Goal: Information Seeking & Learning: Learn about a topic

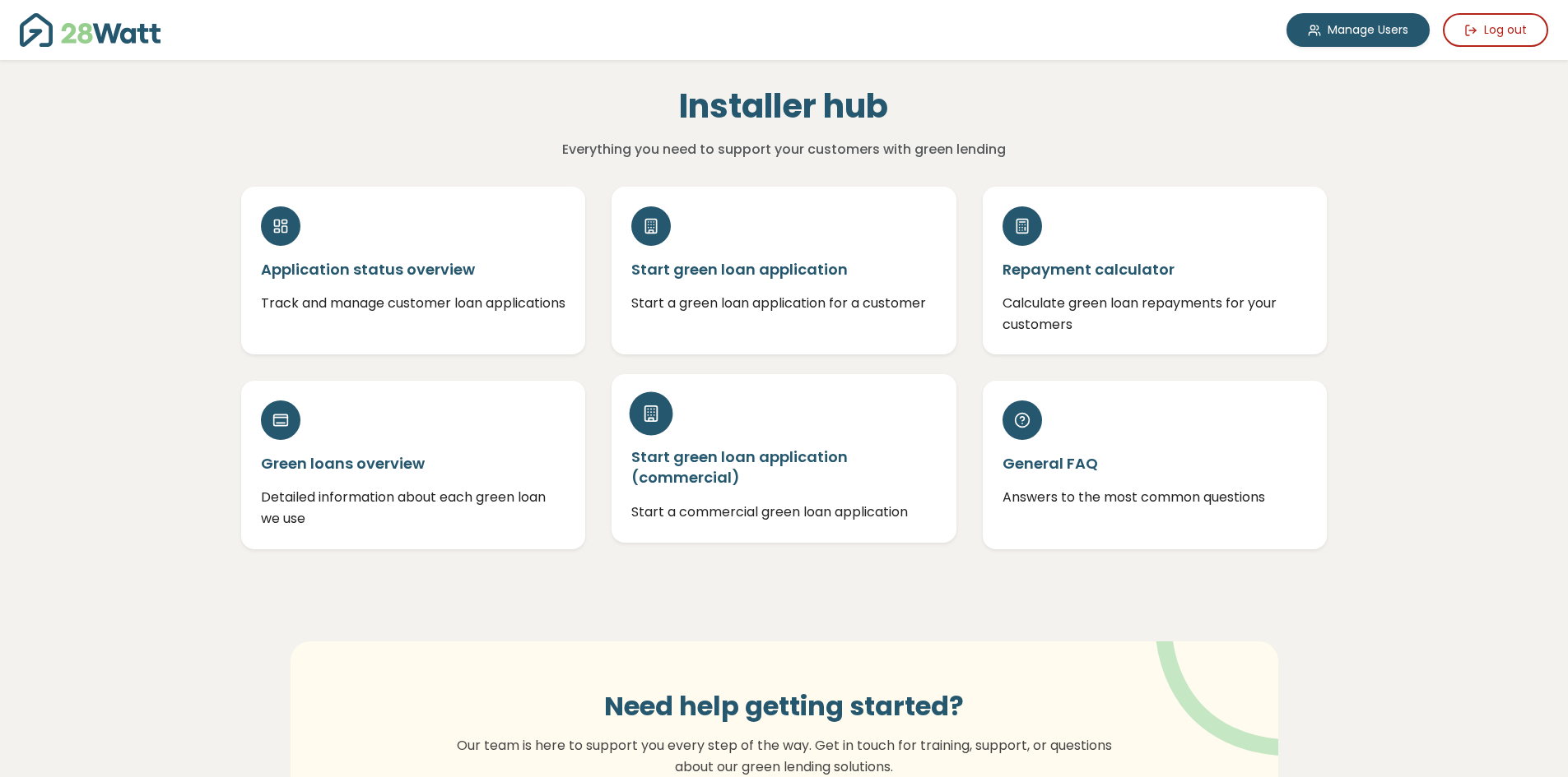
click at [745, 474] on h5 "Start green loan application (commercial)" at bounding box center [784, 467] width 306 height 41
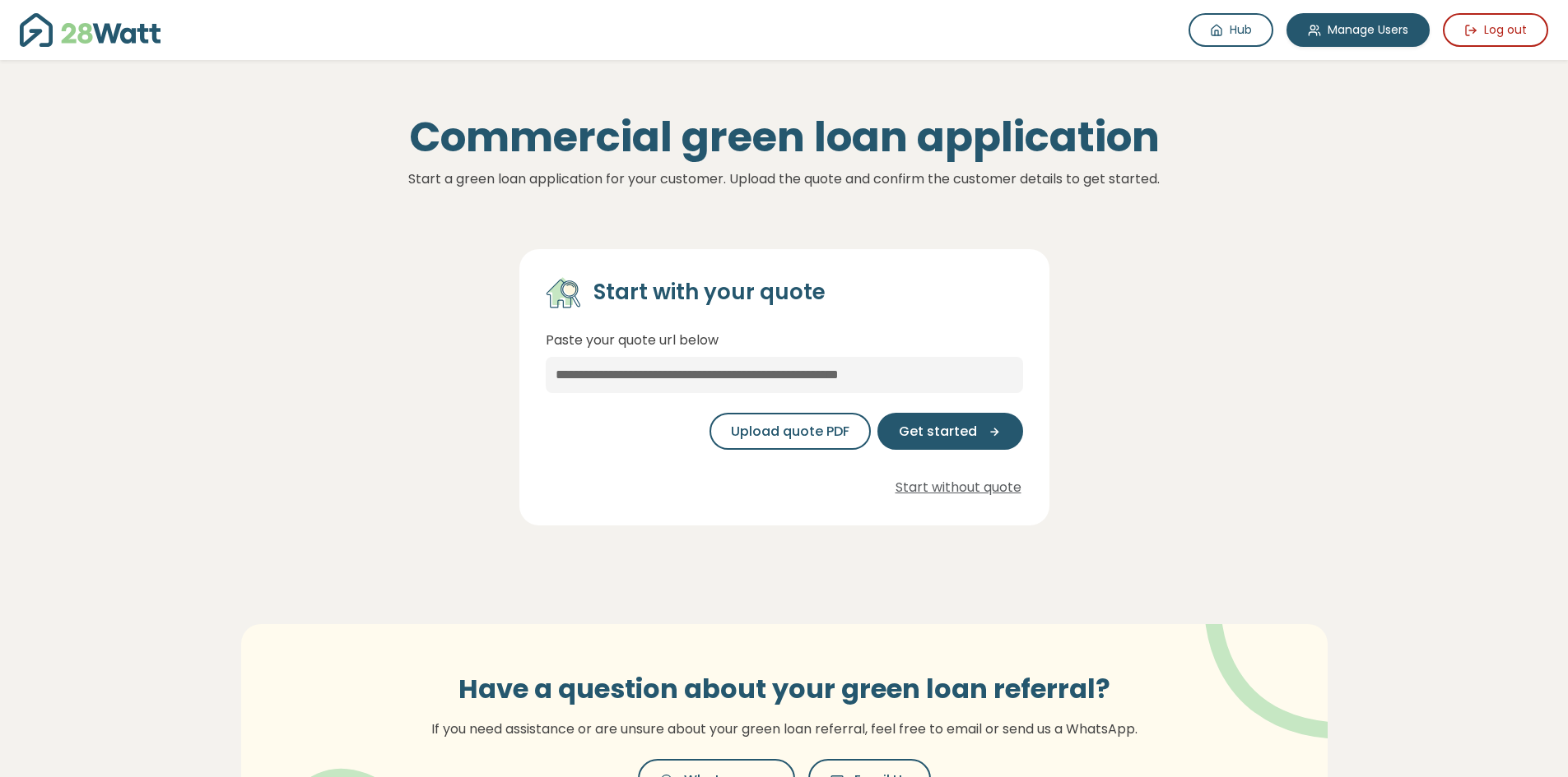
click at [79, 33] on img at bounding box center [90, 30] width 141 height 34
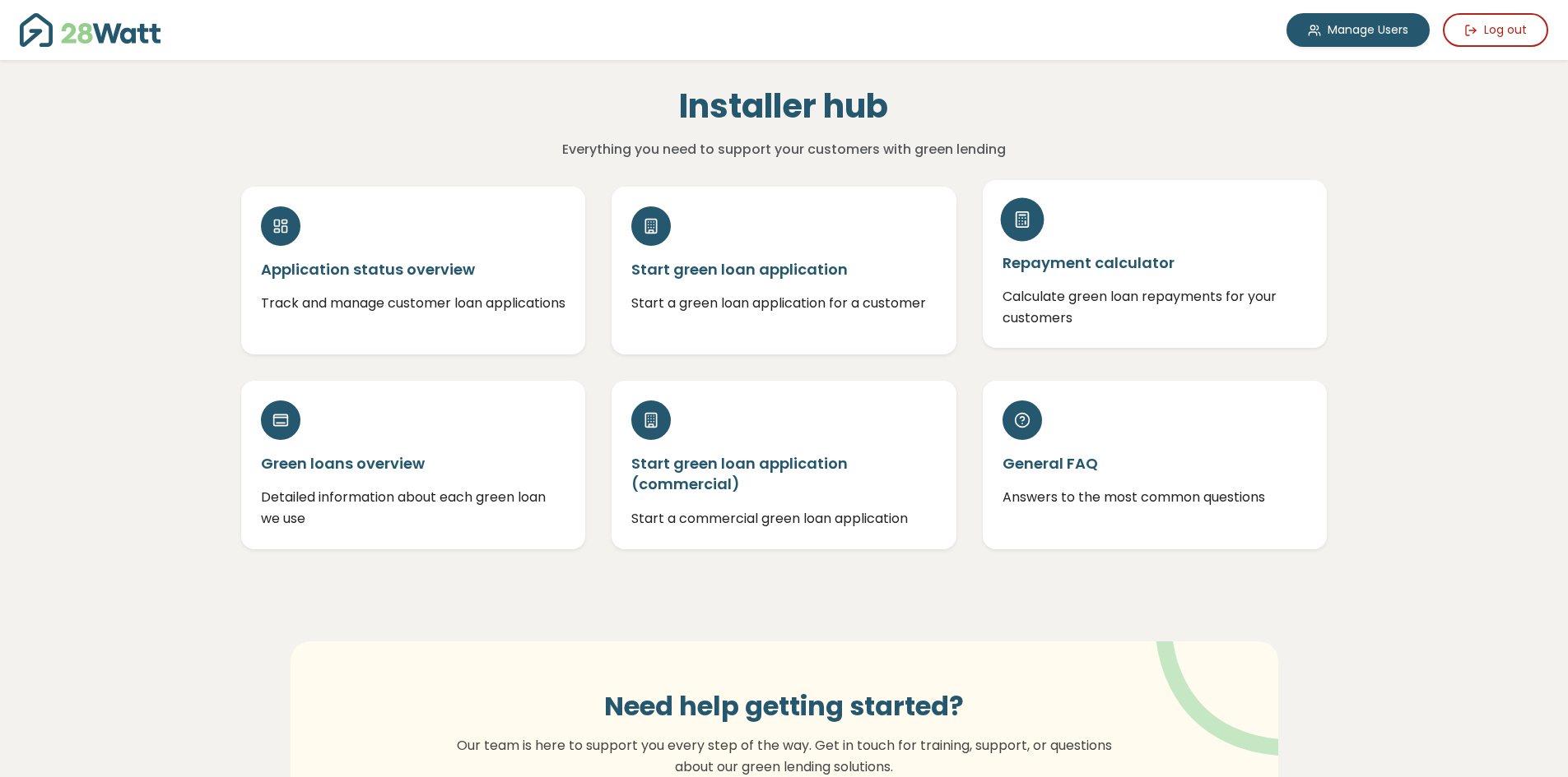
click at [1070, 282] on div "Repayment calculator Calculate green loan repayments for your customers" at bounding box center [1155, 264] width 345 height 168
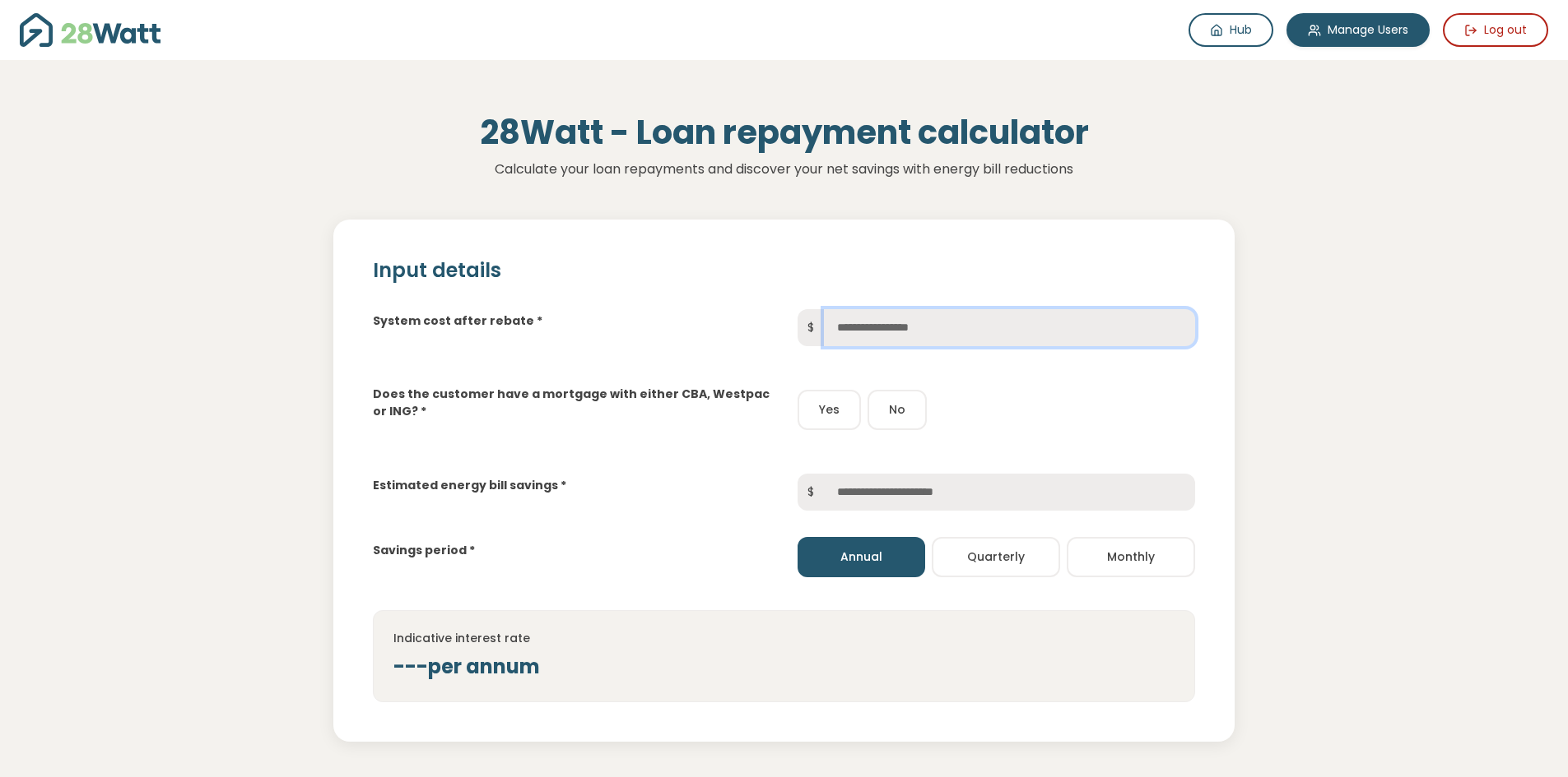
click at [863, 324] on input "text" at bounding box center [1009, 327] width 371 height 37
type input "*"
type input "*****"
click at [951, 387] on div "Does the customer have a mortgage with either CBA, Westpac or ING? * Yes No" at bounding box center [784, 397] width 848 height 75
click at [839, 412] on button "Yes" at bounding box center [829, 410] width 64 height 40
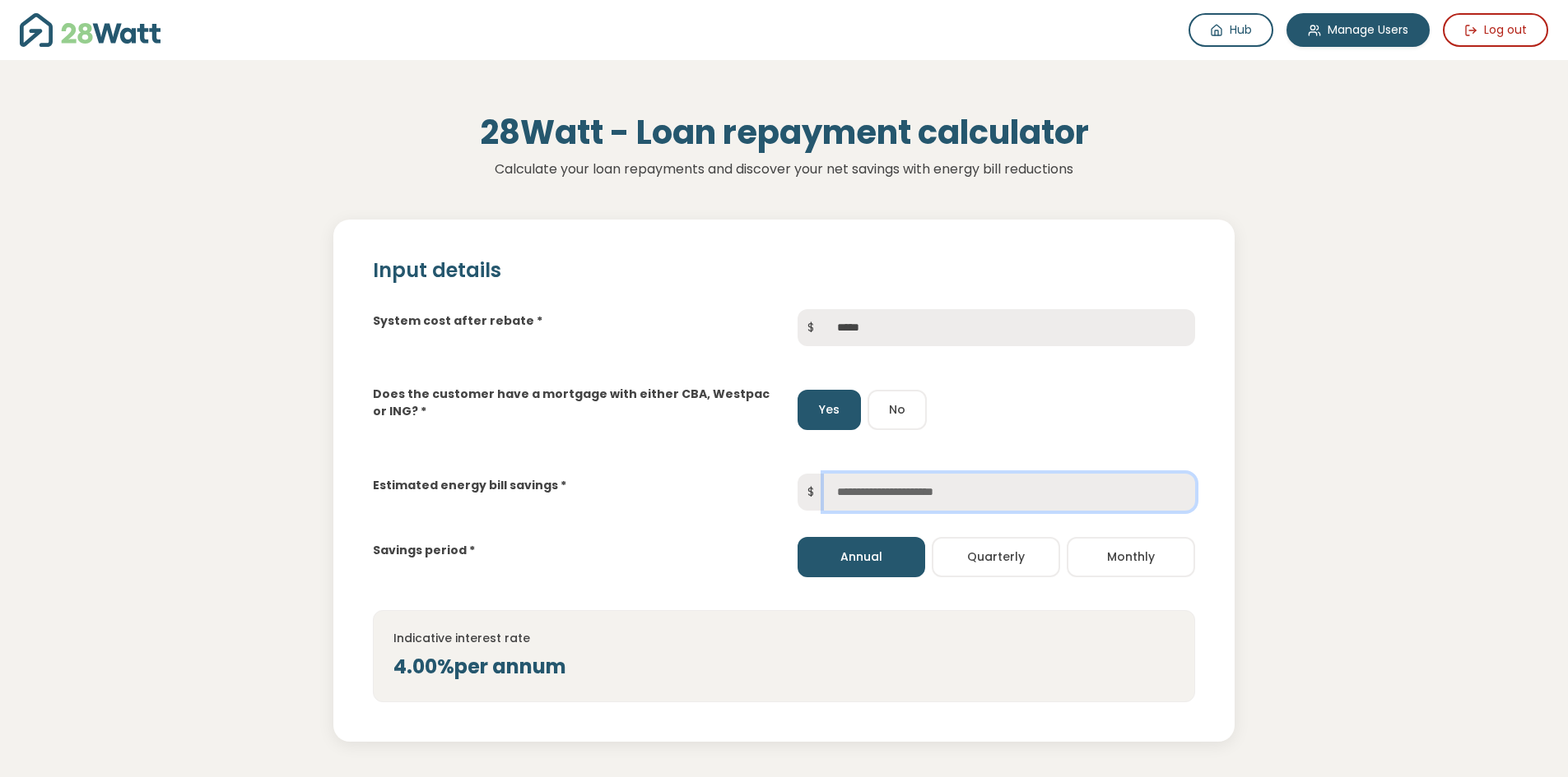
click at [892, 487] on input "text" at bounding box center [1009, 492] width 371 height 37
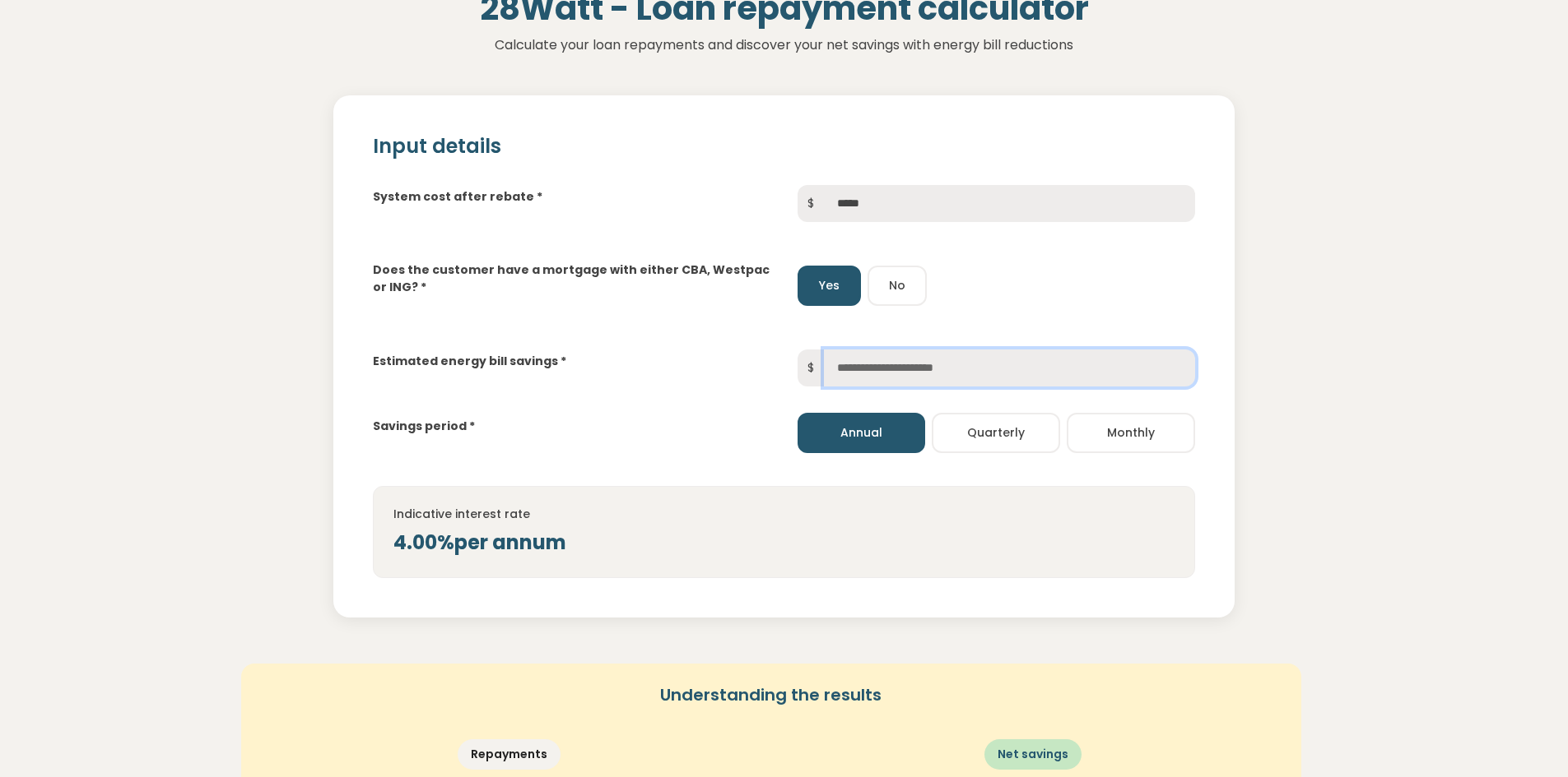
scroll to position [164, 0]
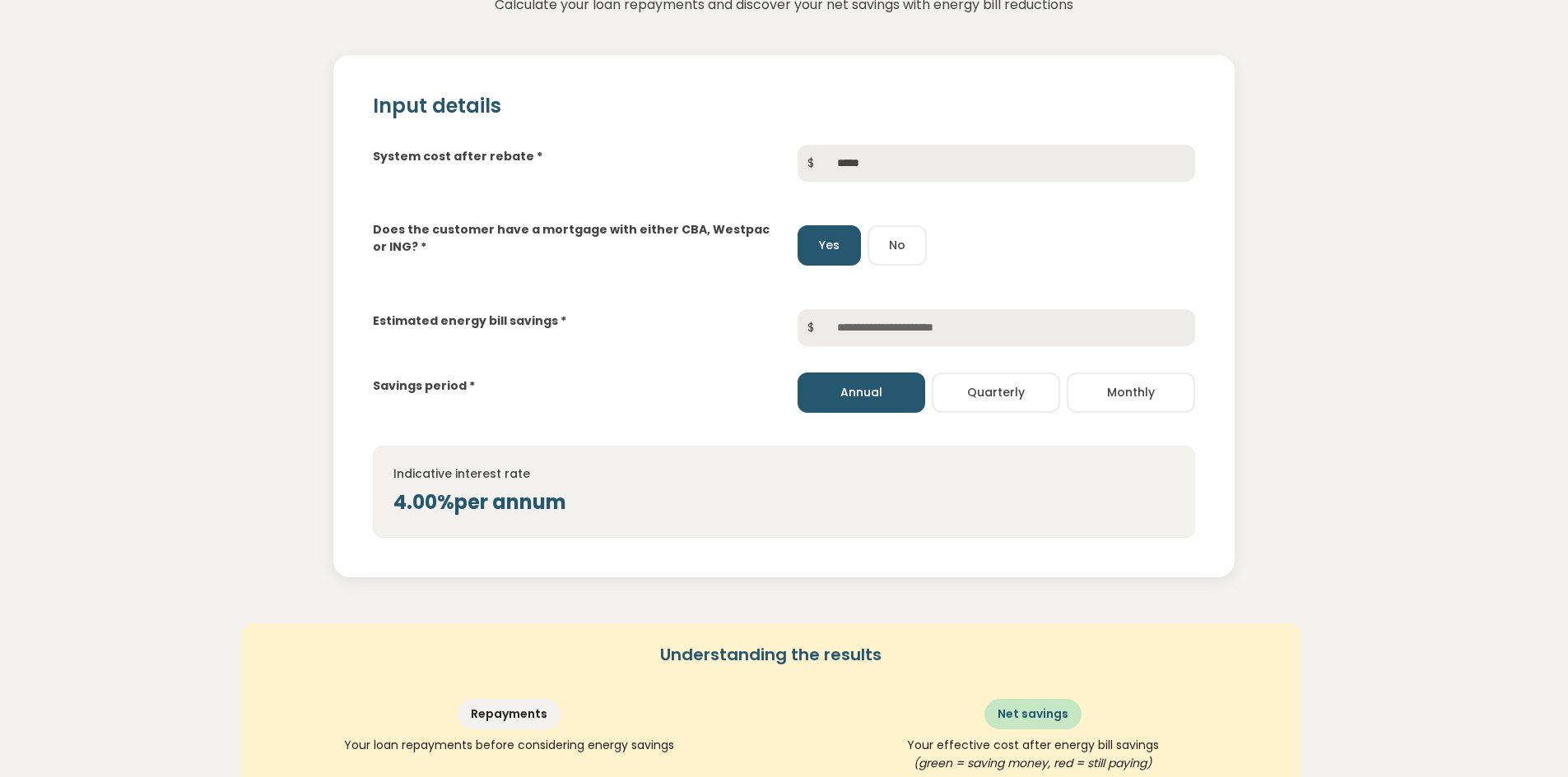
click at [1136, 393] on button "Monthly" at bounding box center [1130, 393] width 128 height 40
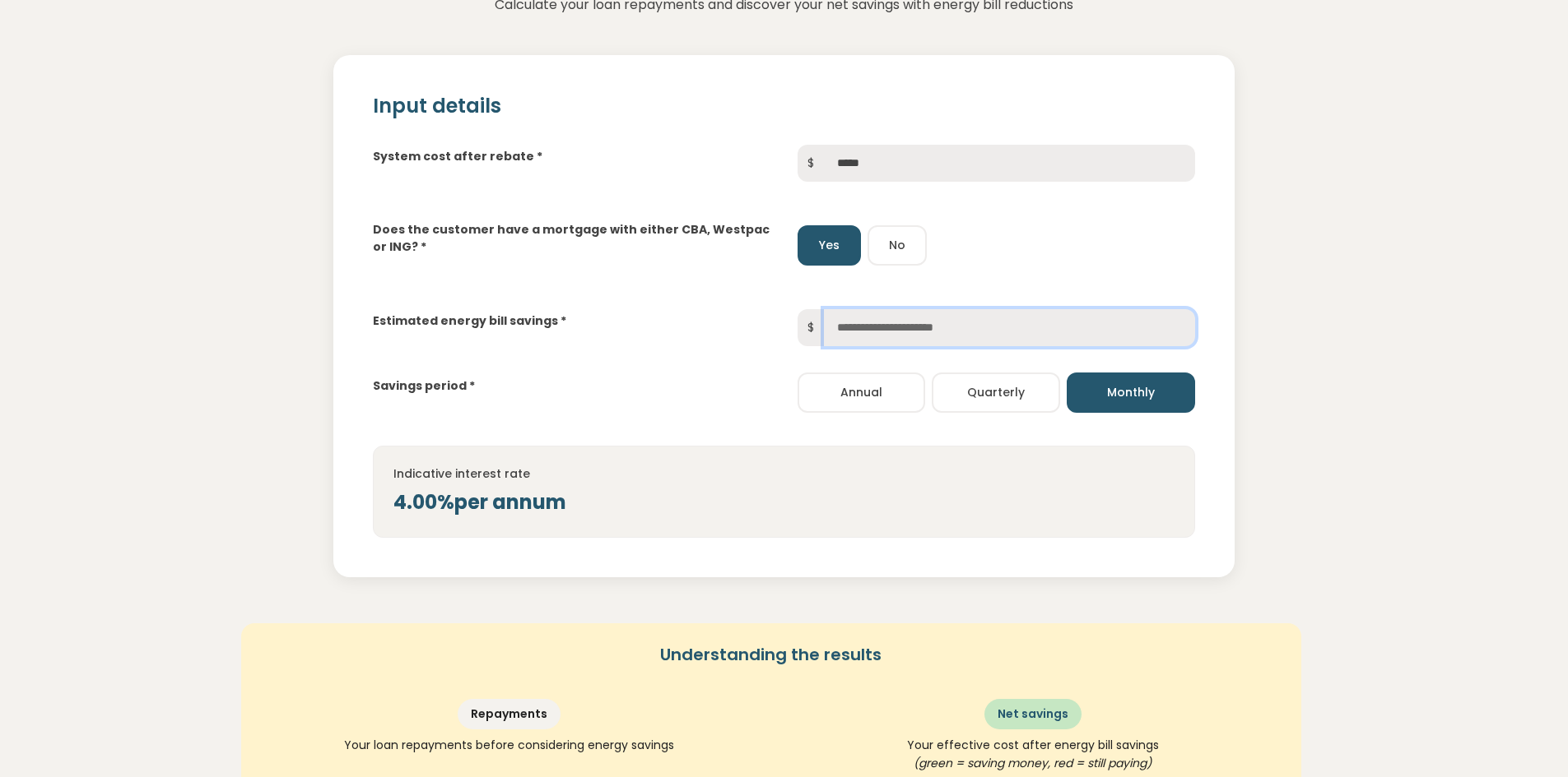
click at [876, 322] on input "text" at bounding box center [1009, 327] width 371 height 37
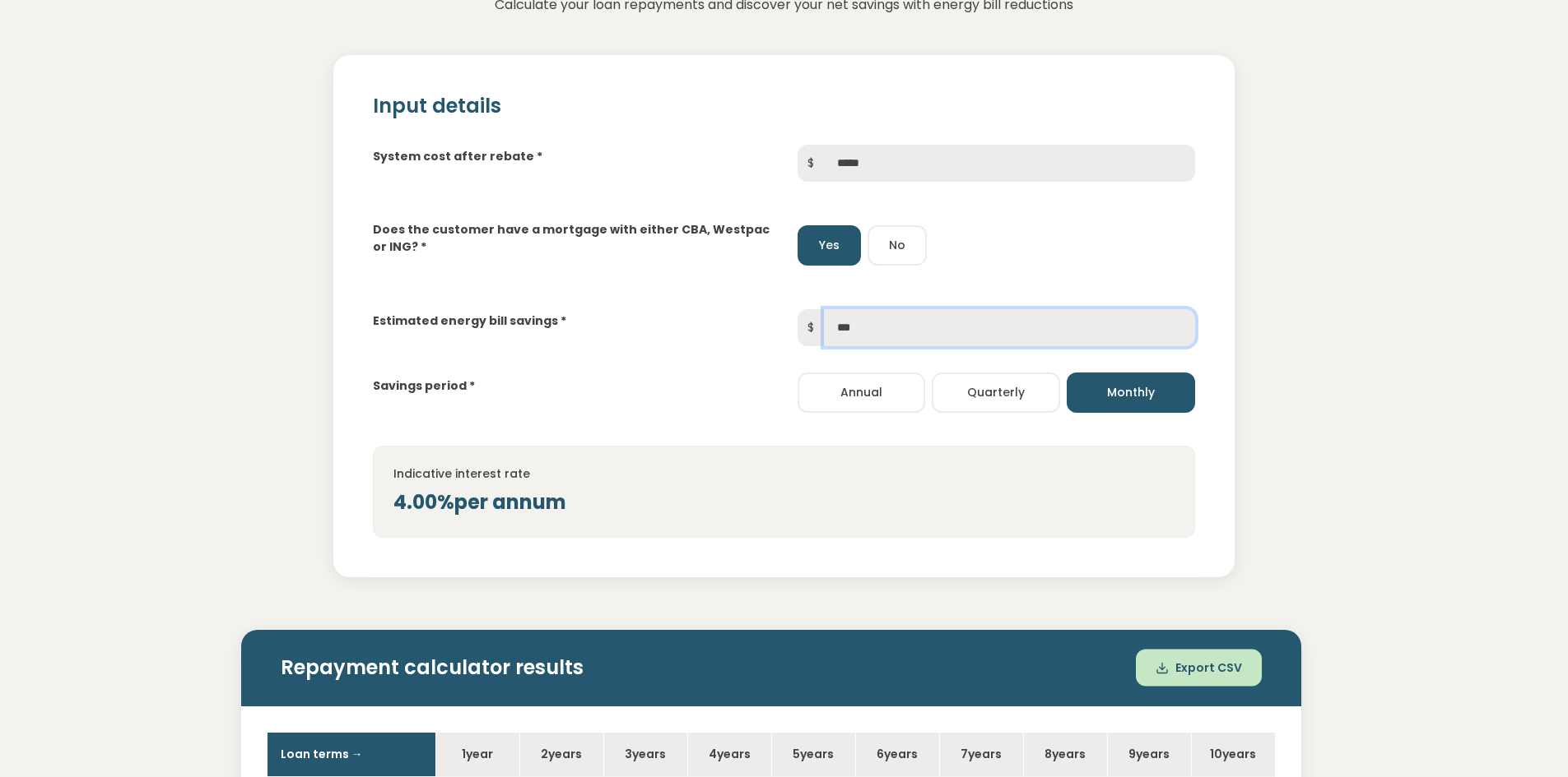
type input "***"
click at [680, 357] on div "Savings period * Annual Quarterly Monthly" at bounding box center [784, 380] width 848 height 66
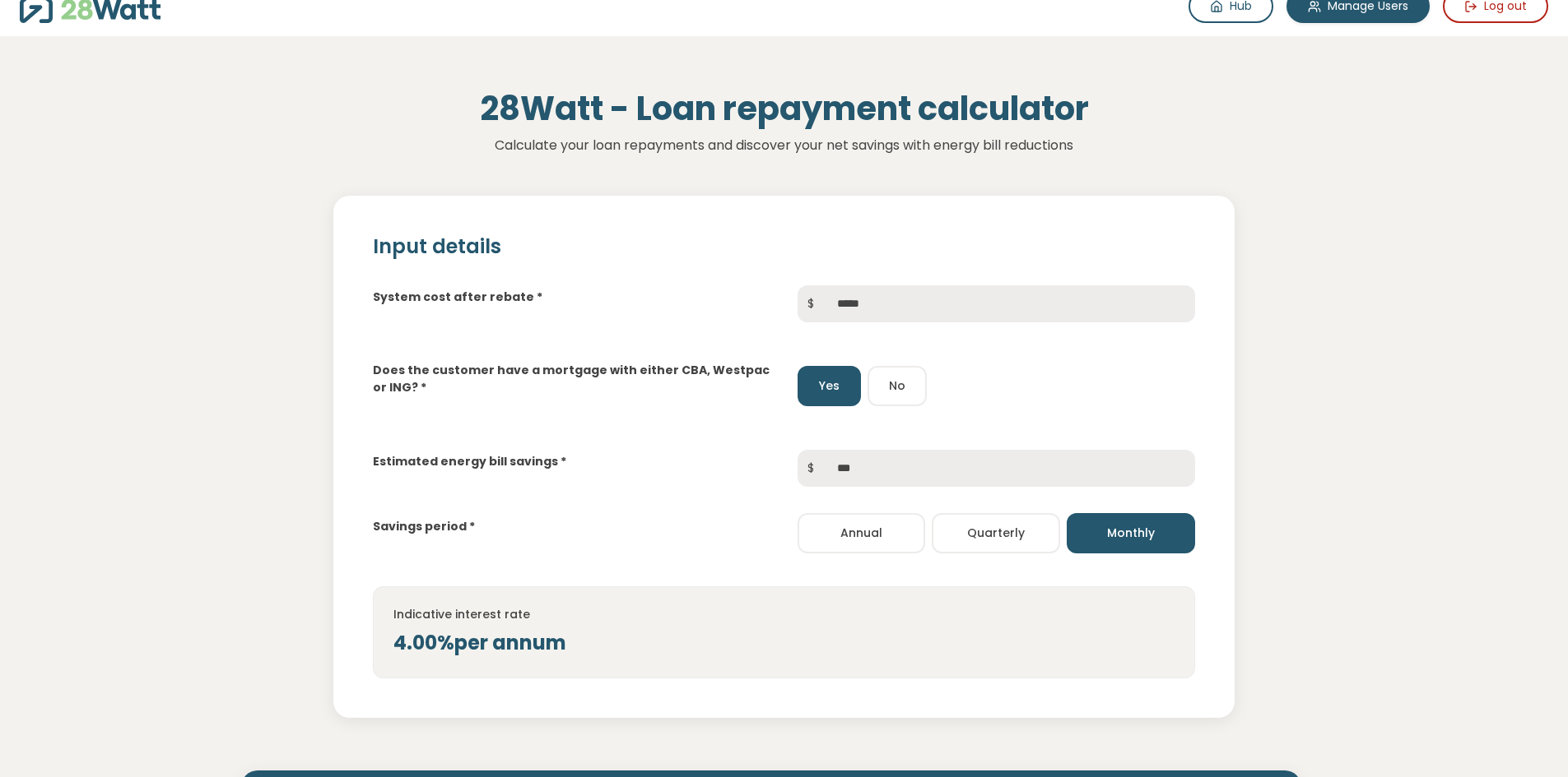
scroll to position [0, 0]
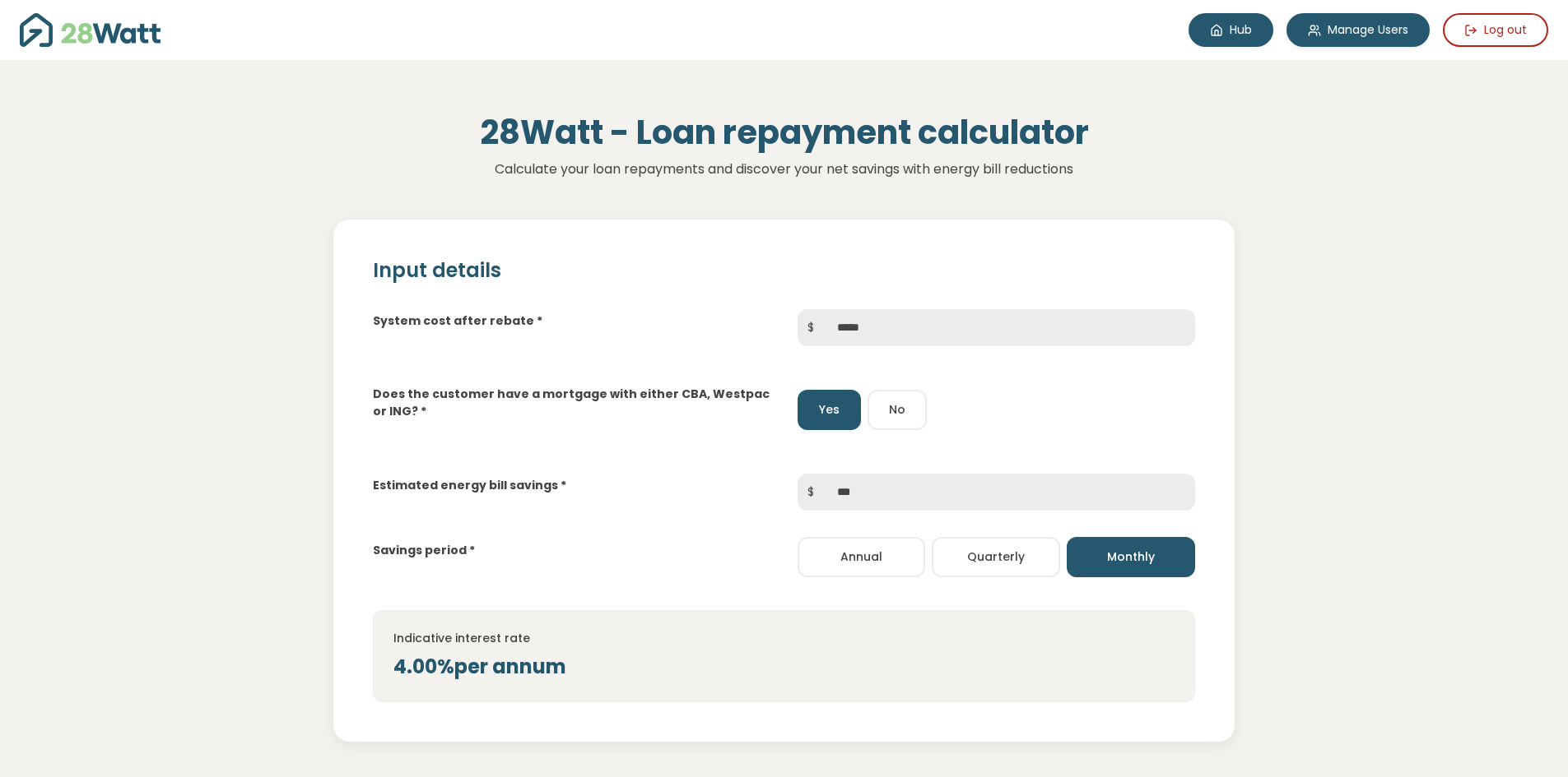
click at [1226, 35] on link "Hub" at bounding box center [1231, 30] width 85 height 34
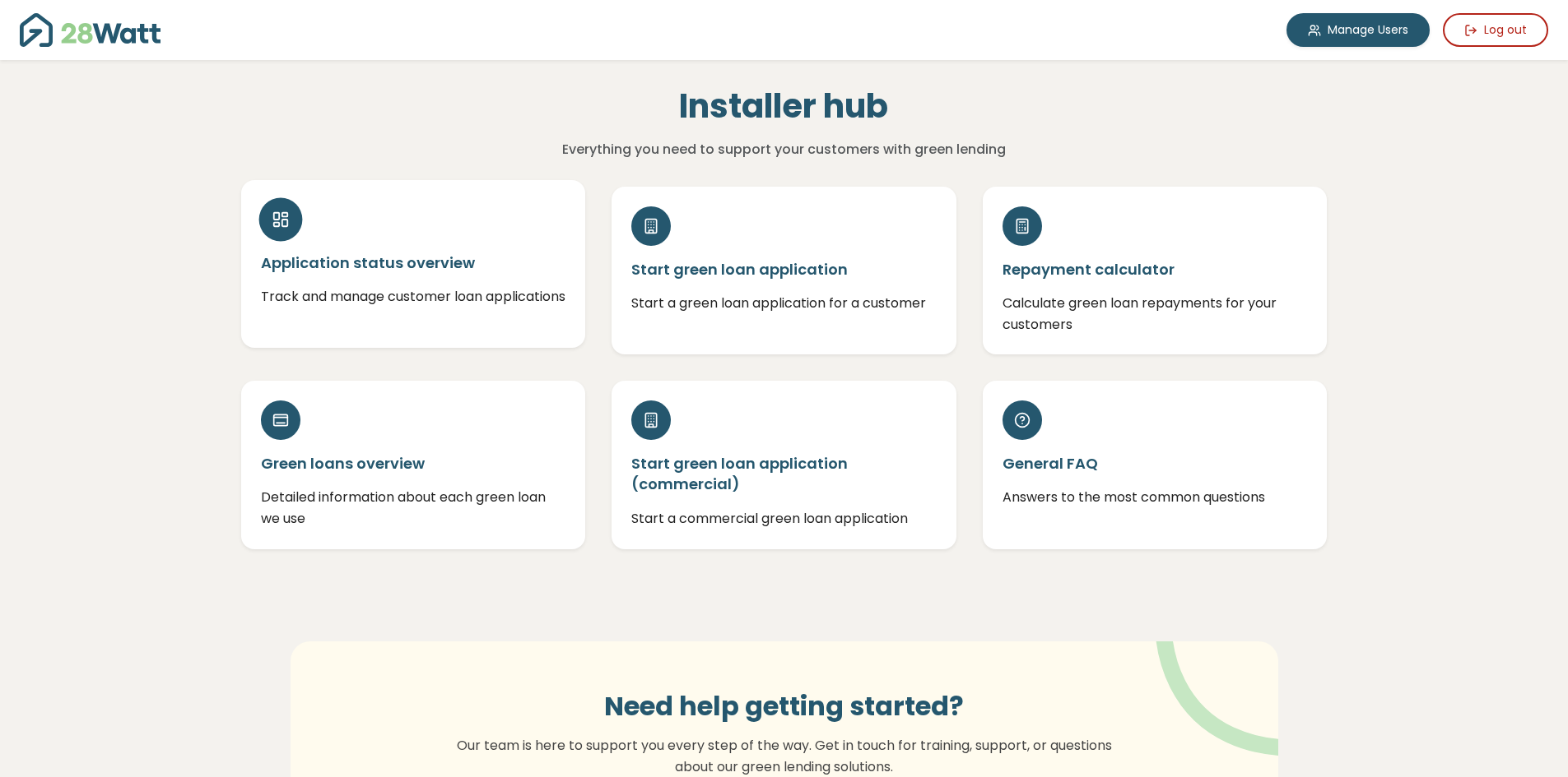
click at [337, 274] on div "Application status overview Track and manage customer loan applications" at bounding box center [413, 264] width 345 height 168
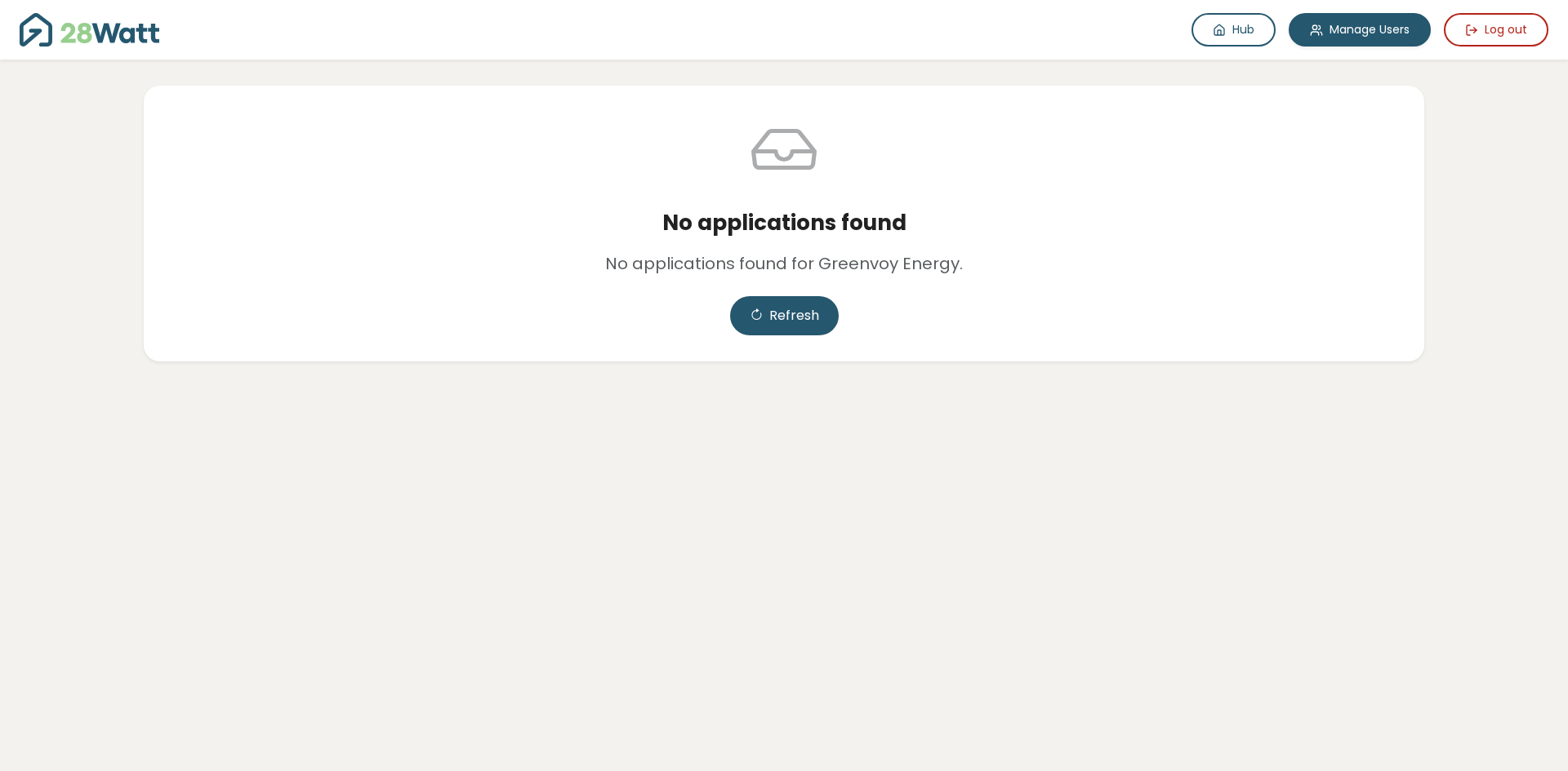
click at [63, 44] on img at bounding box center [89, 29] width 140 height 34
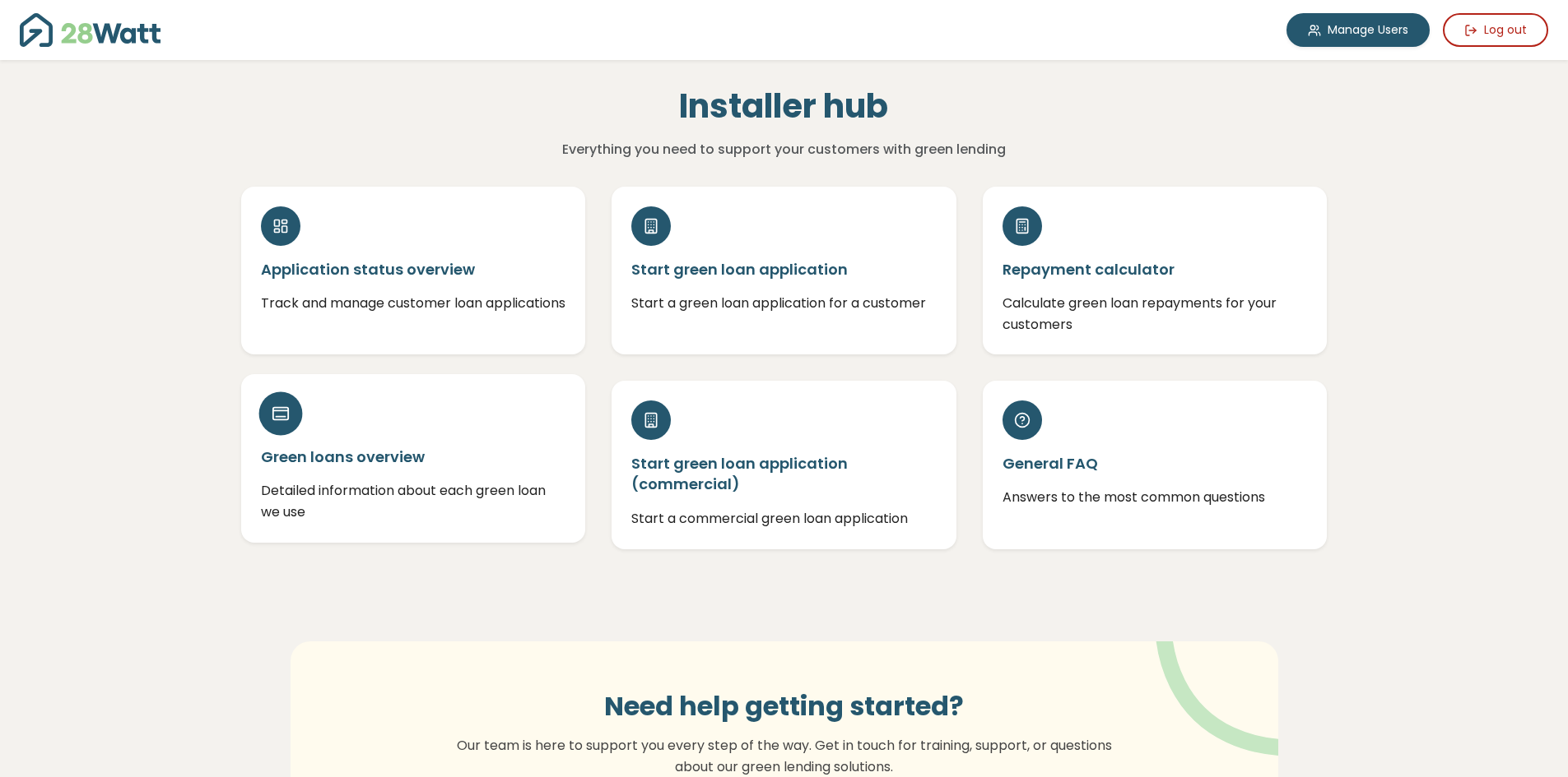
click at [396, 468] on div "Green loans overview Detailed information about each green loan we use" at bounding box center [413, 458] width 345 height 168
click at [392, 459] on h5 "Green loans overview" at bounding box center [414, 457] width 306 height 21
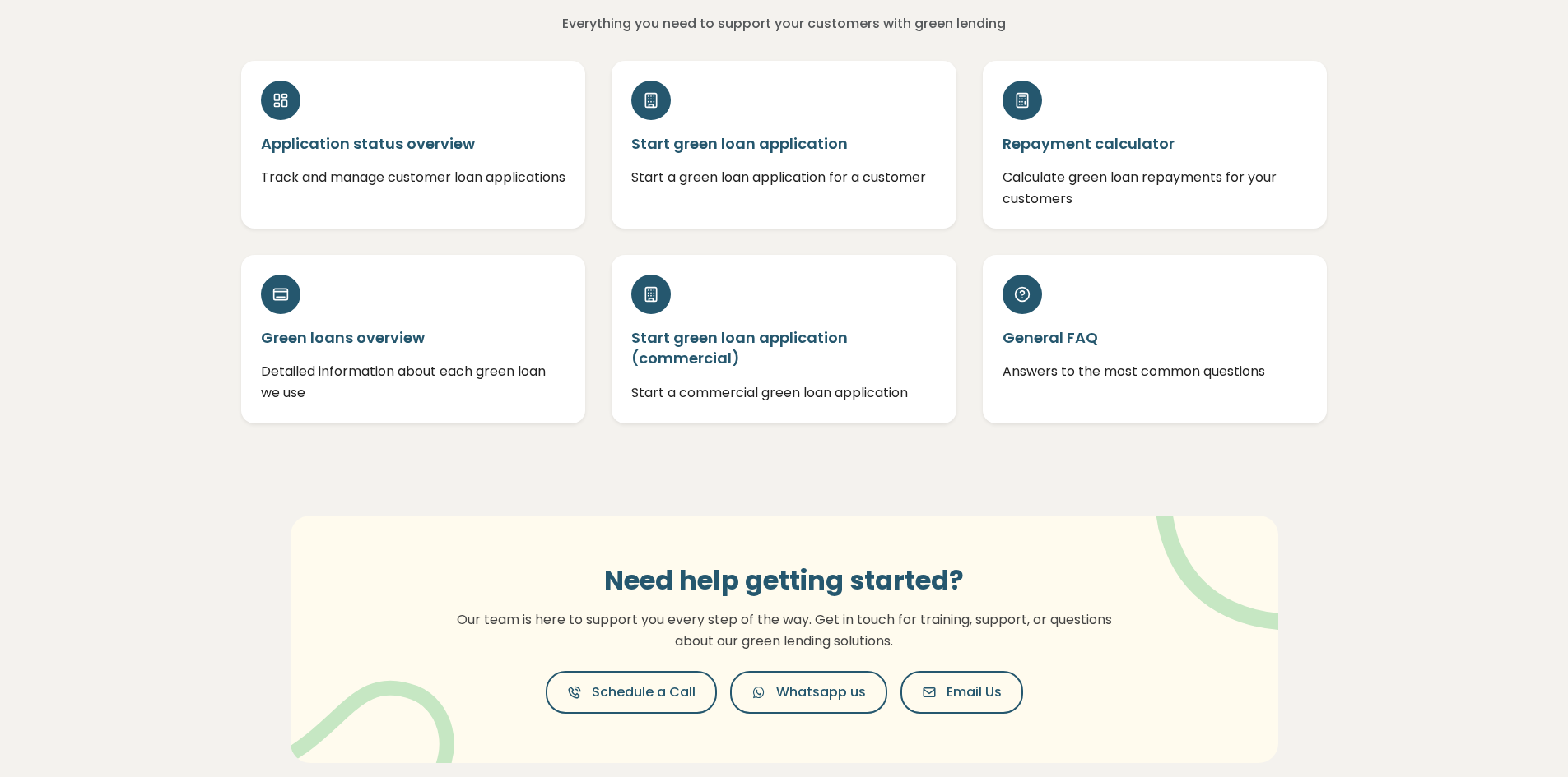
scroll to position [203, 0]
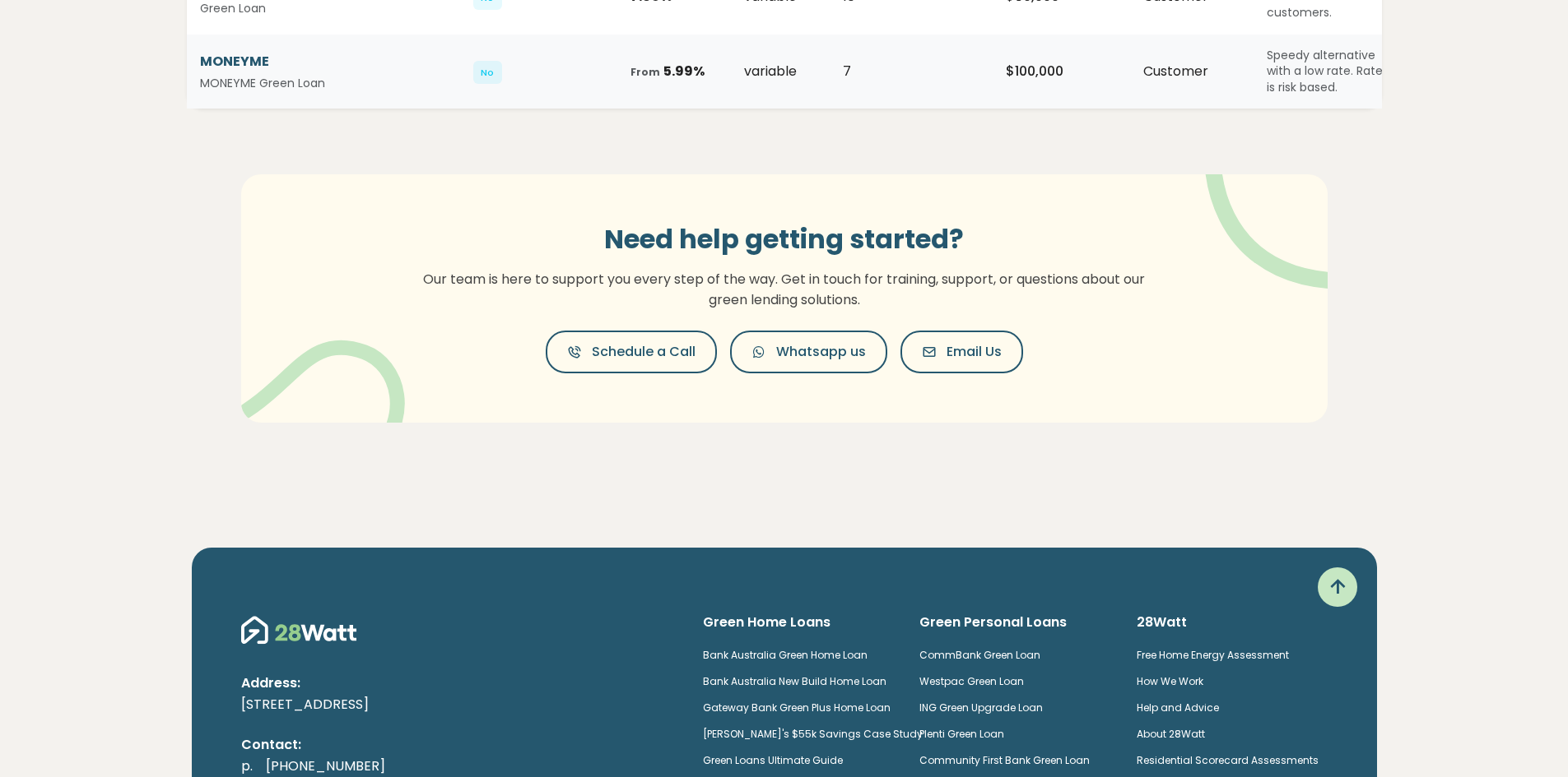
scroll to position [1214, 0]
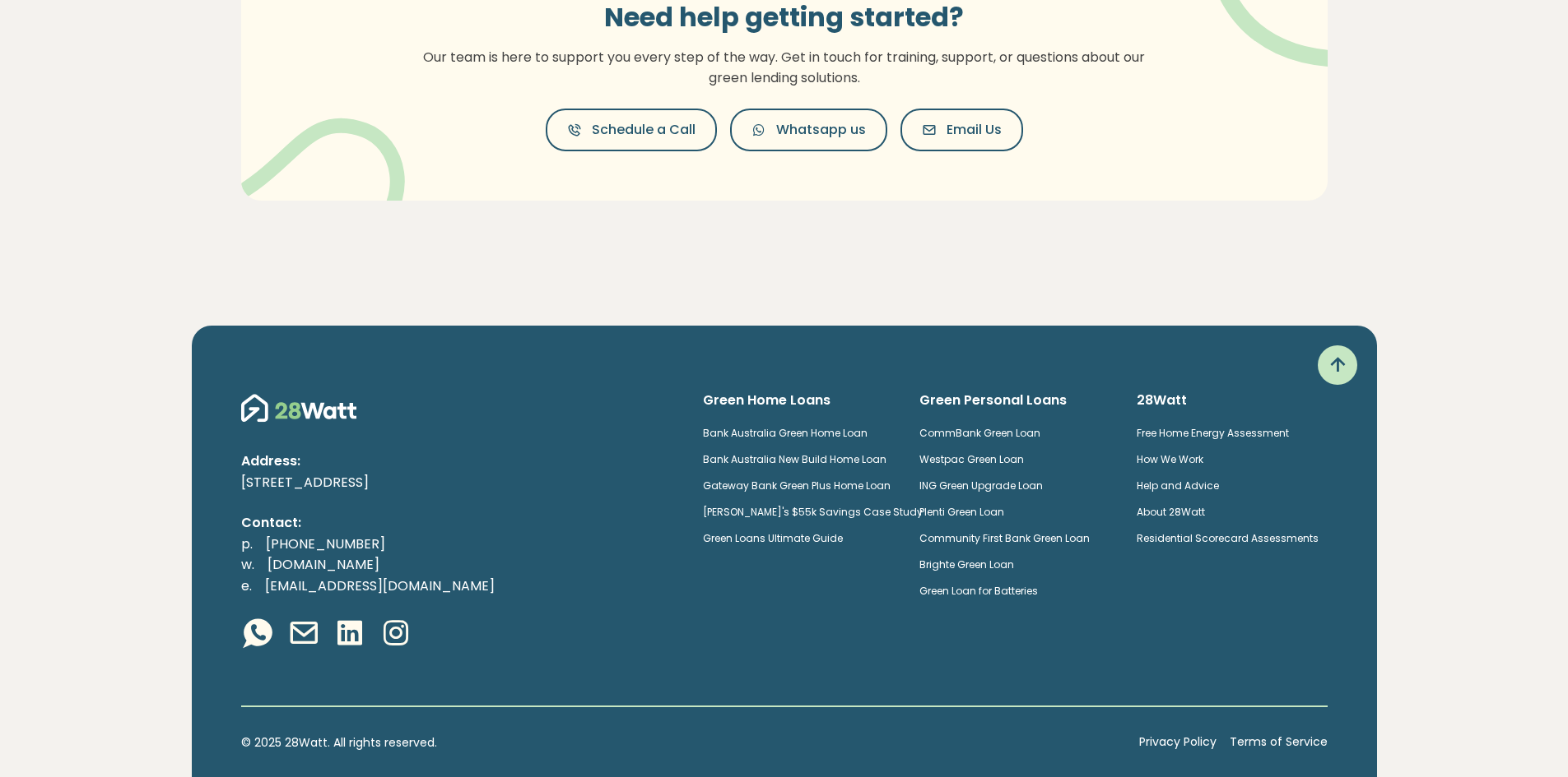
click at [840, 426] on link "Bank Australia Green Home Loan" at bounding box center [785, 433] width 164 height 14
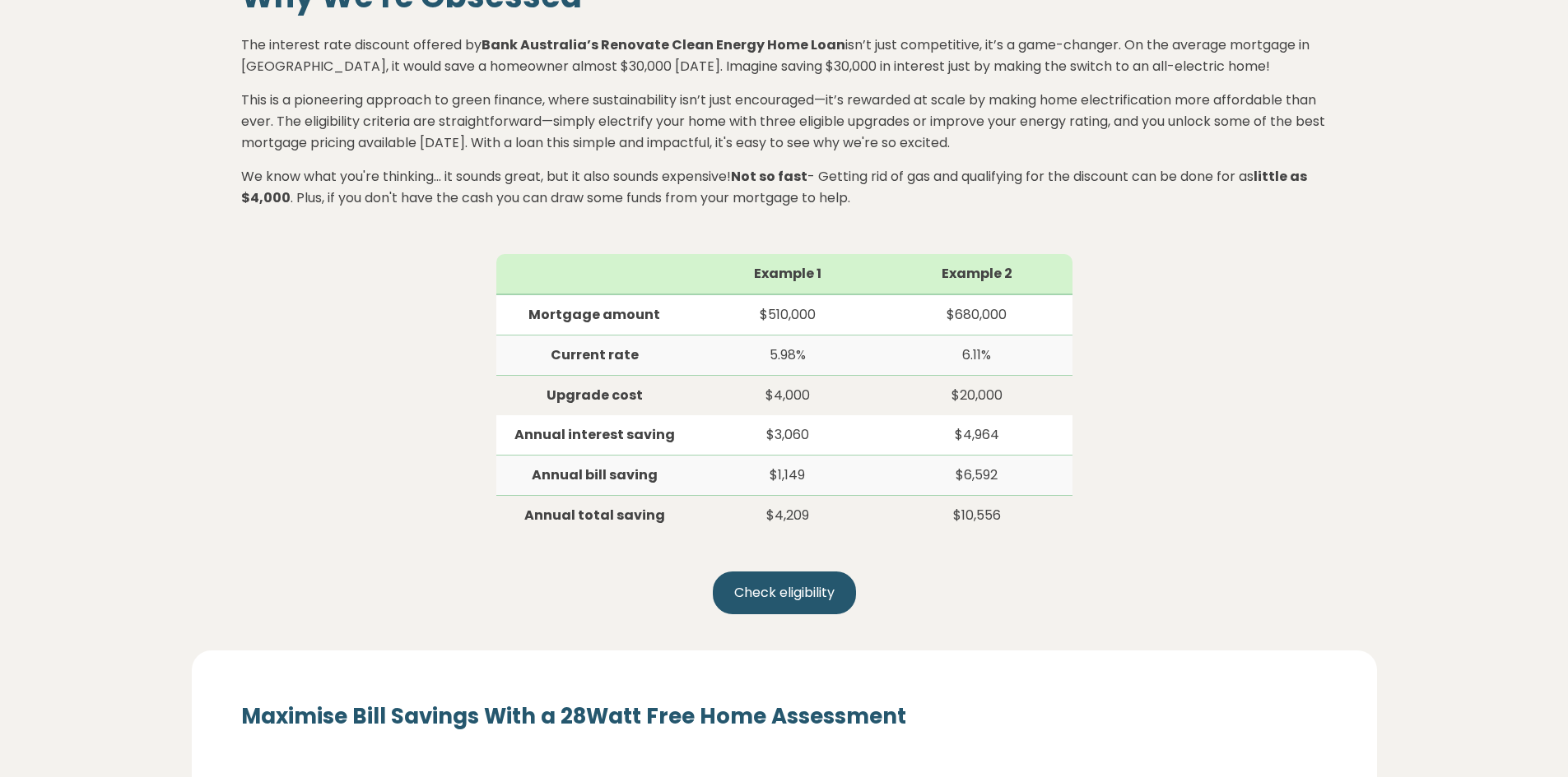
scroll to position [740, 0]
